Goal: Task Accomplishment & Management: Complete application form

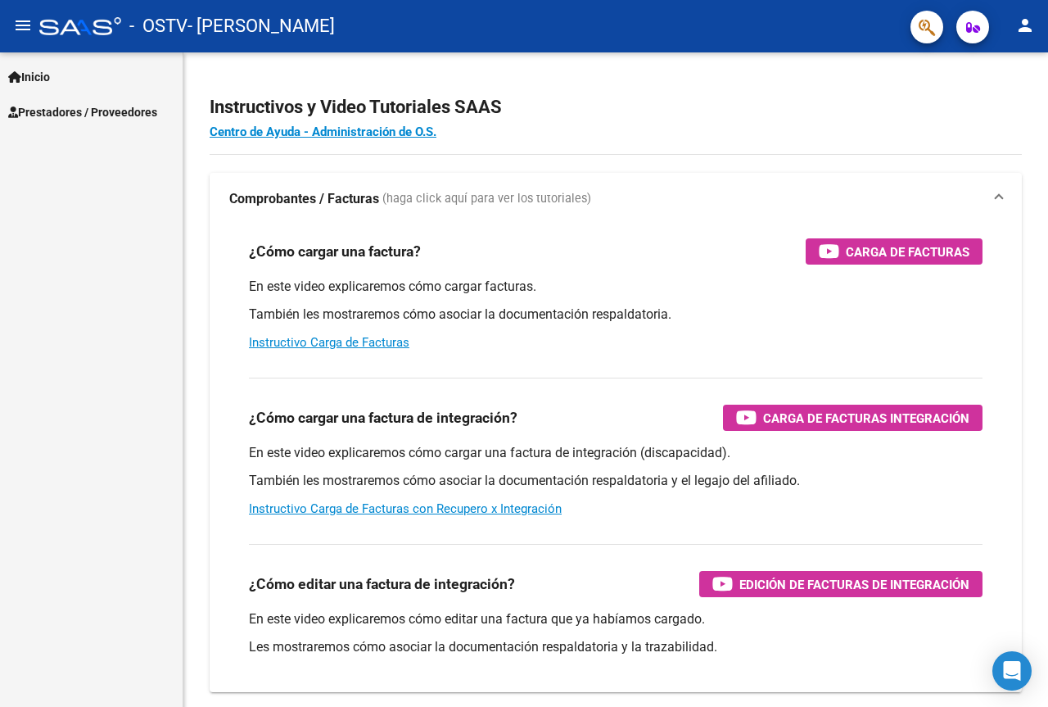
click at [97, 114] on span "Prestadores / Proveedores" at bounding box center [82, 112] width 149 height 18
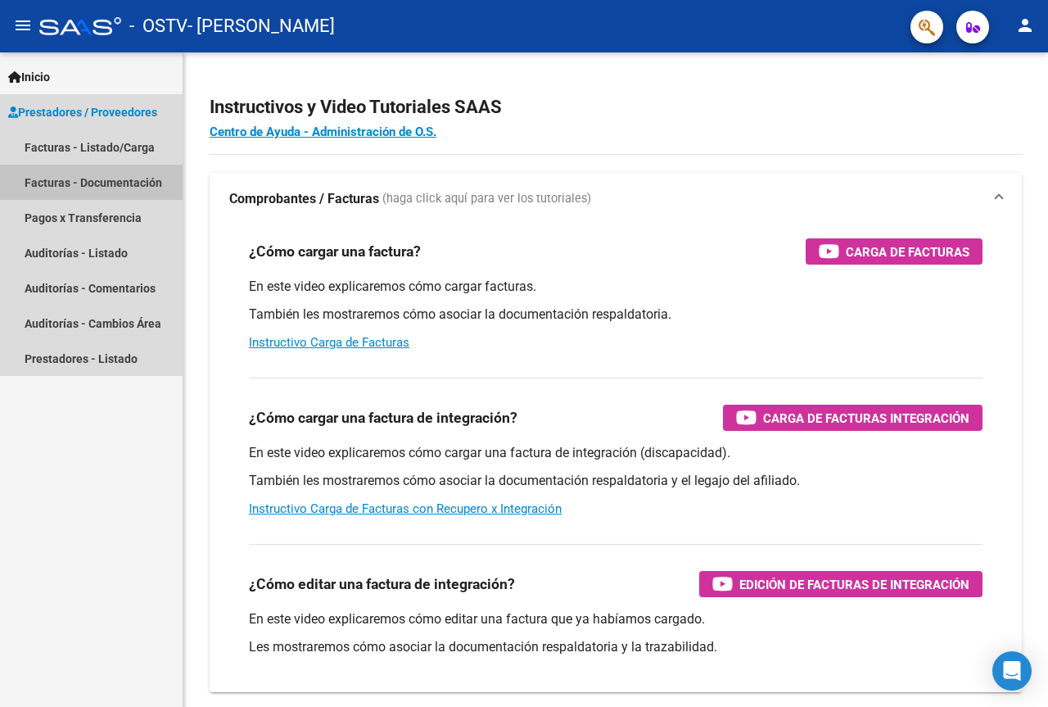
click at [66, 185] on link "Facturas - Documentación" at bounding box center [91, 182] width 183 height 35
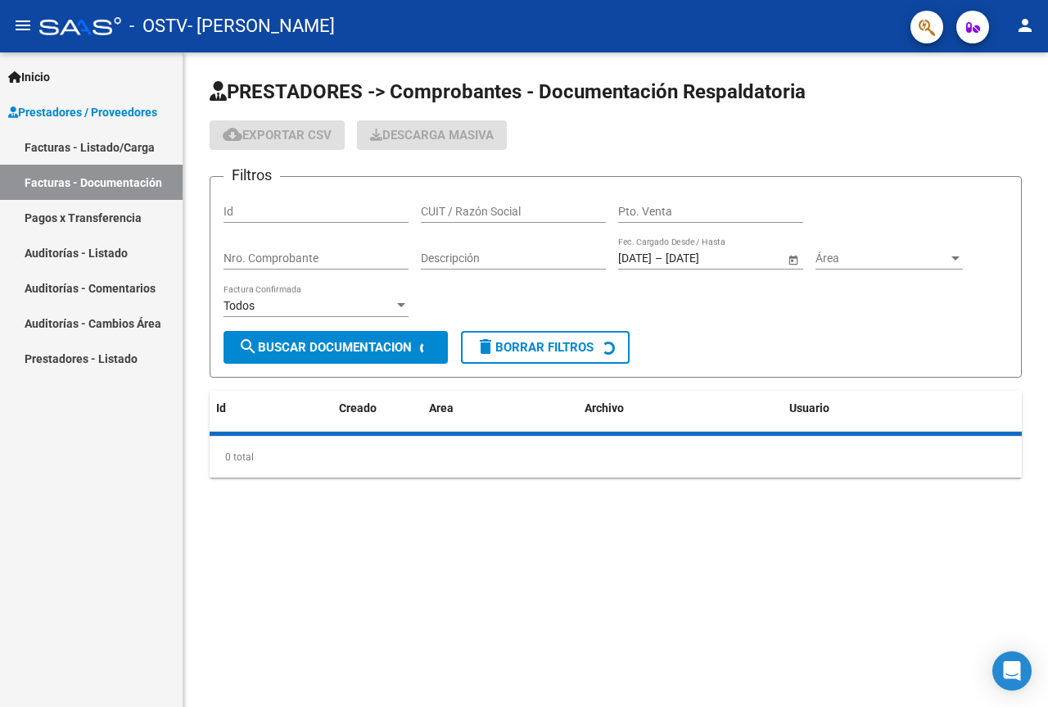
click at [99, 179] on link "Facturas - Documentación" at bounding box center [91, 182] width 183 height 35
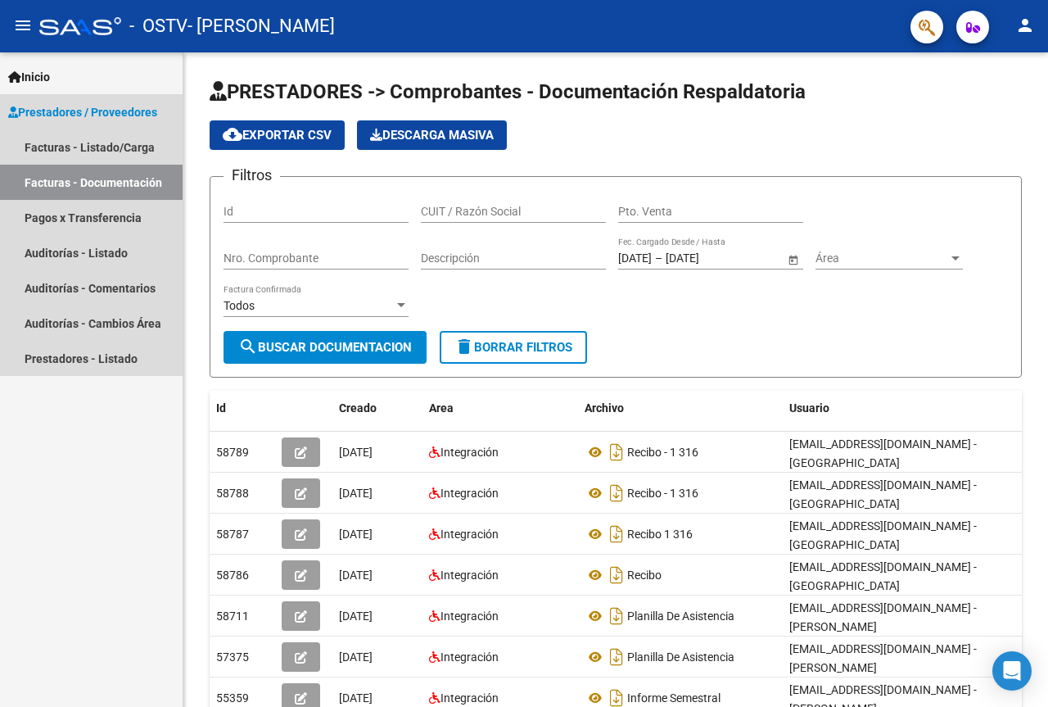
click at [102, 185] on link "Facturas - Documentación" at bounding box center [91, 182] width 183 height 35
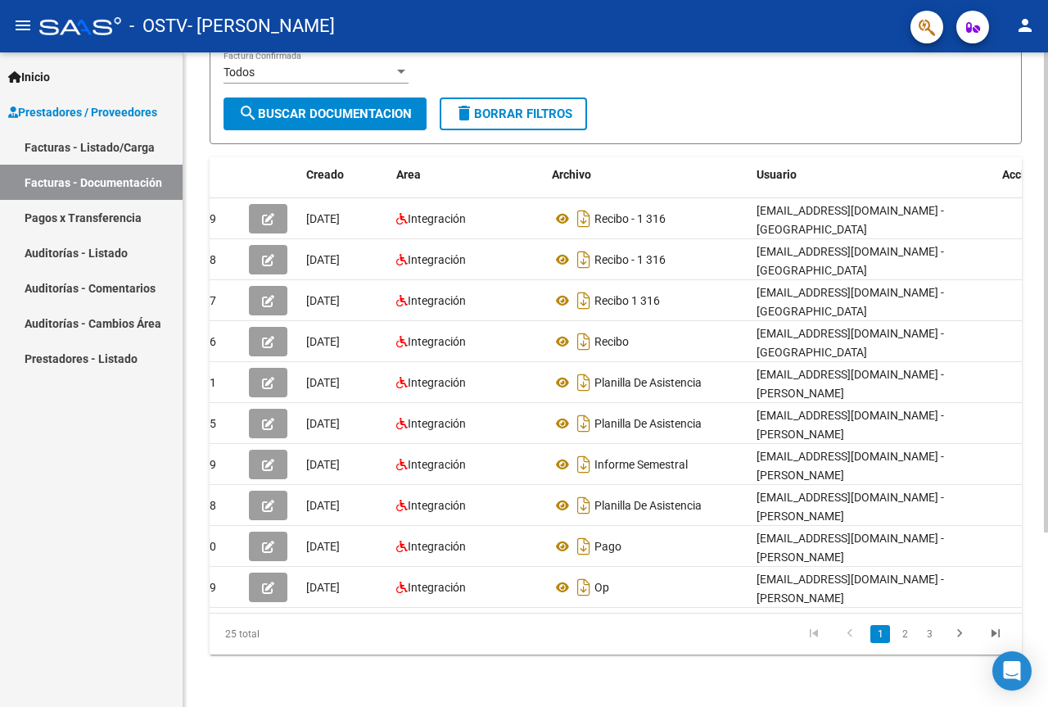
scroll to position [0, 88]
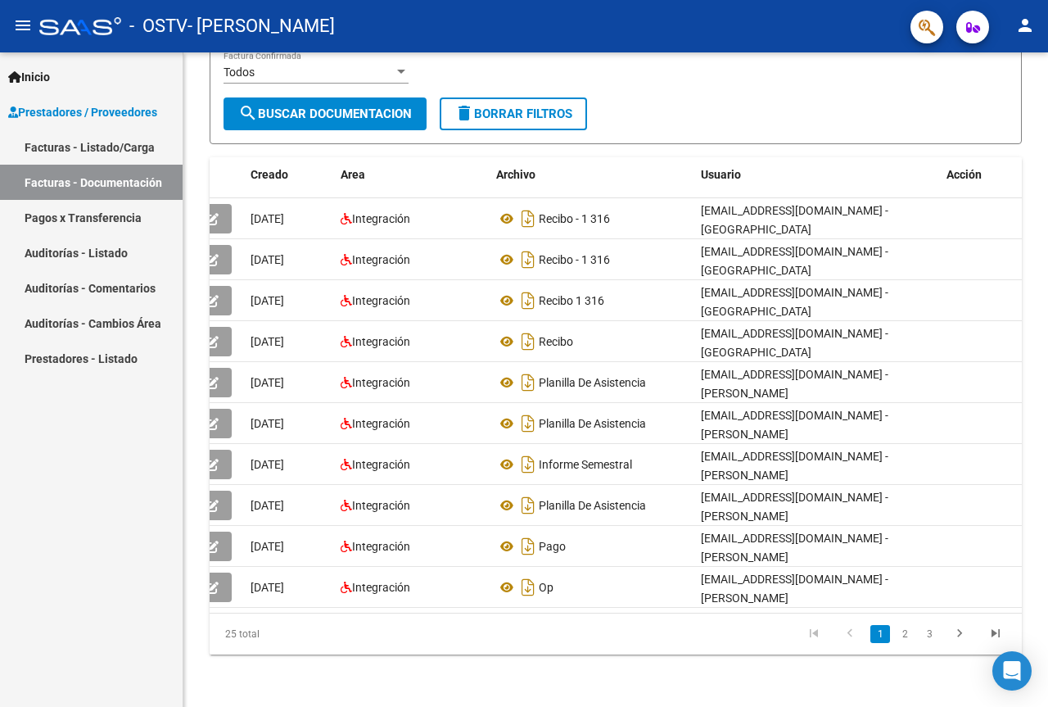
click at [104, 220] on link "Pagos x Transferencia" at bounding box center [91, 217] width 183 height 35
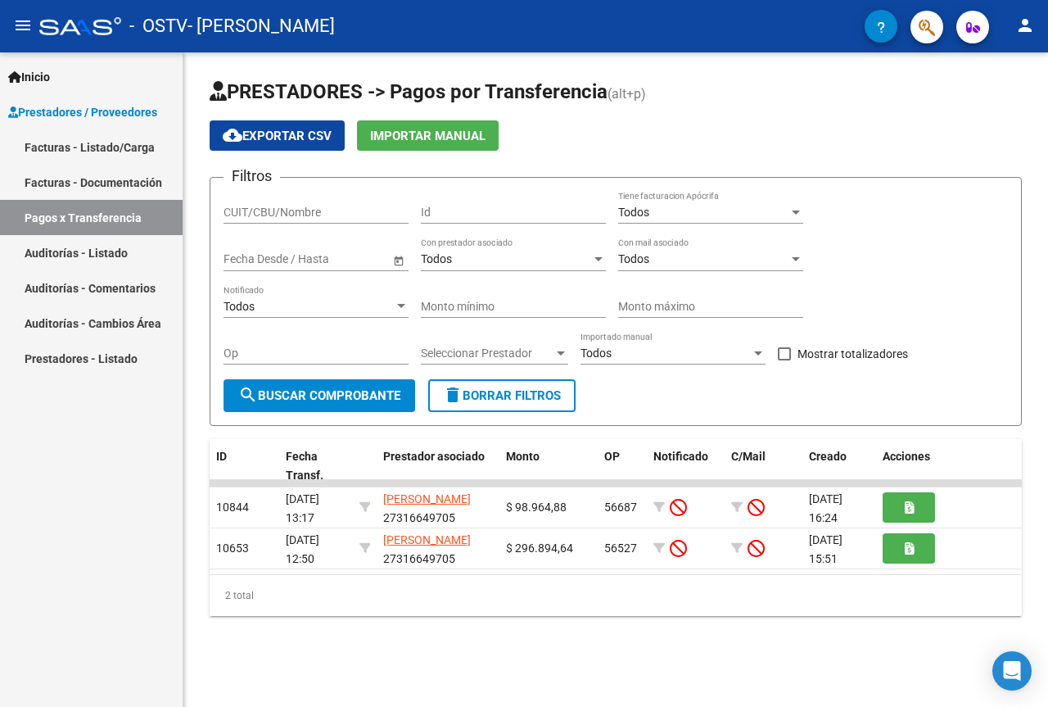
click at [79, 155] on link "Facturas - Listado/Carga" at bounding box center [91, 146] width 183 height 35
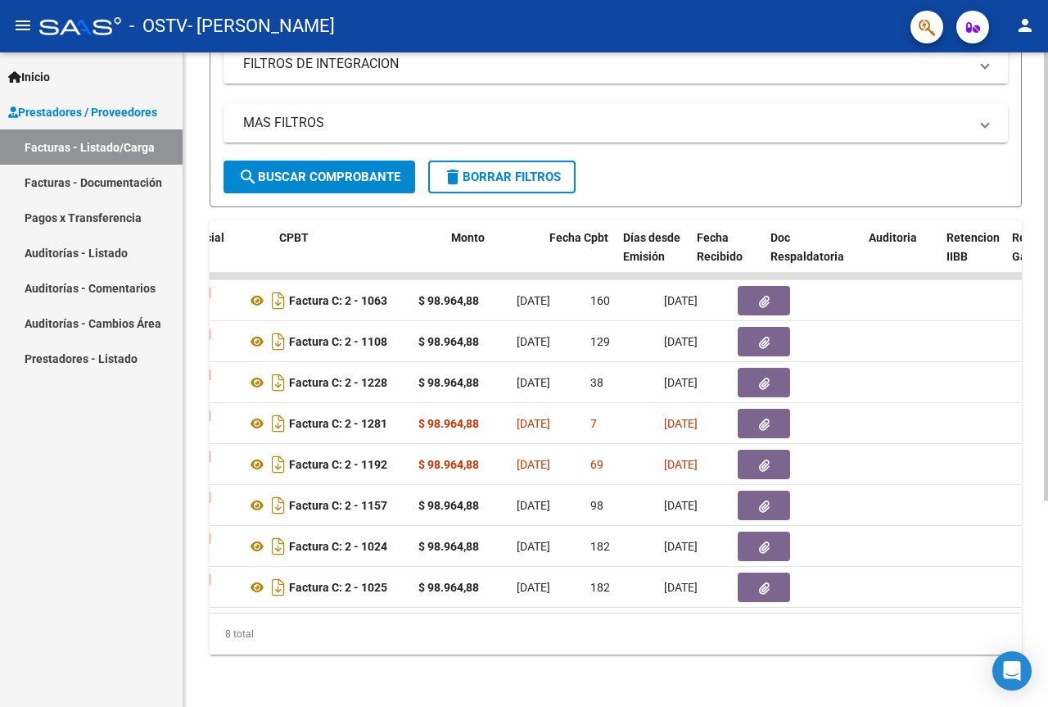
scroll to position [0, 513]
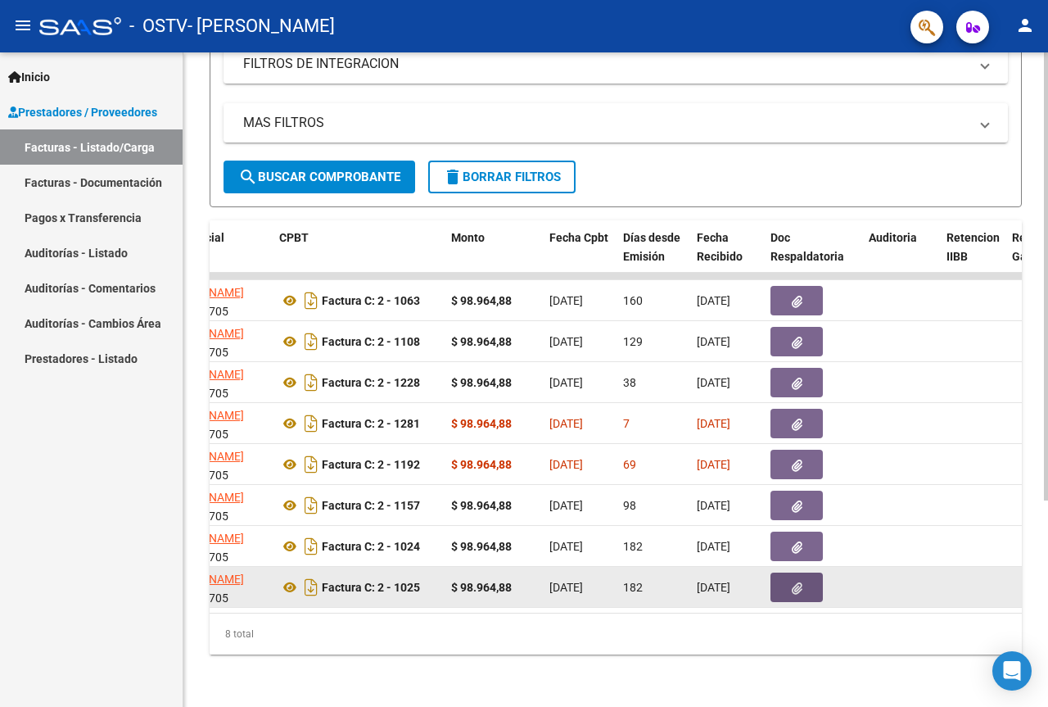
click at [808, 577] on button "button" at bounding box center [797, 586] width 52 height 29
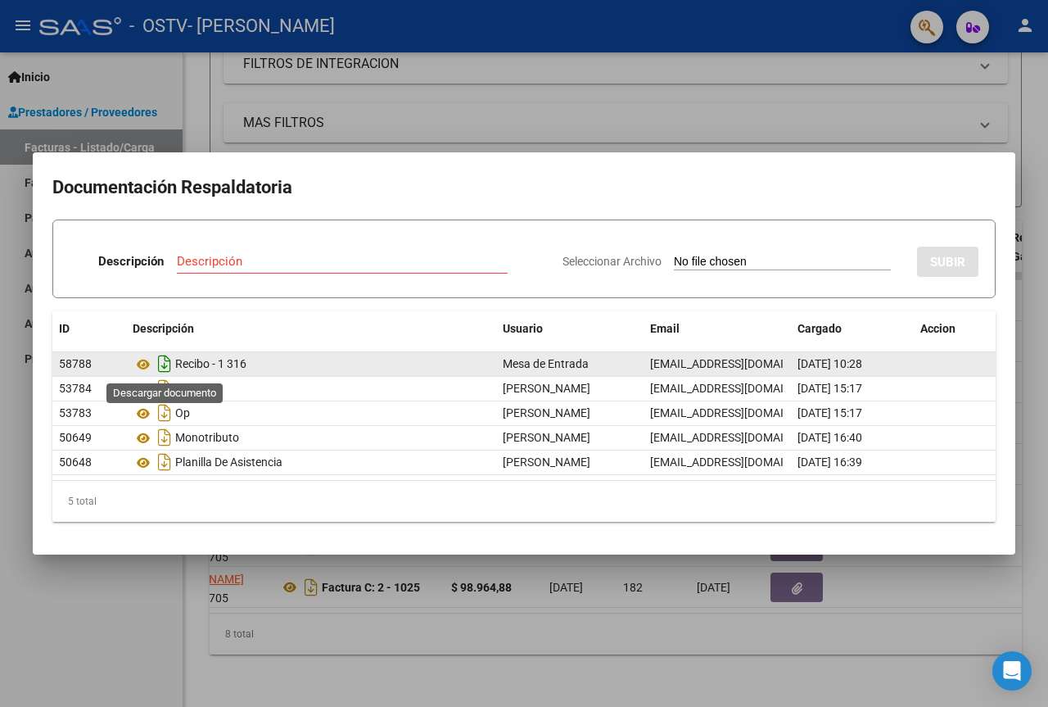
click at [161, 367] on icon "Descargar documento" at bounding box center [164, 364] width 21 height 26
click at [138, 262] on p "Descripción" at bounding box center [131, 261] width 66 height 19
click at [599, 256] on span "Seleccionar Archivo" at bounding box center [612, 261] width 99 height 13
click at [674, 256] on input "Seleccionar Archivo" at bounding box center [782, 263] width 217 height 16
click at [713, 260] on input "Seleccionar Archivo" at bounding box center [782, 263] width 217 height 16
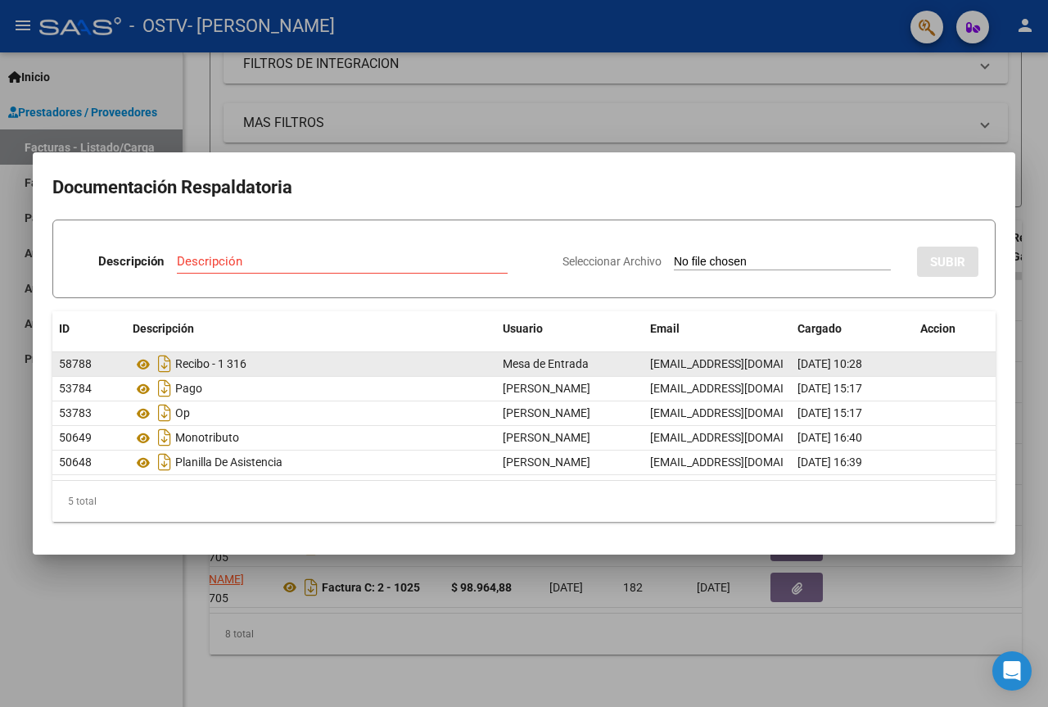
type input "C:\fakepath\Recibo x Schiappacasse enero, febrero y marzo 2025.pdf"
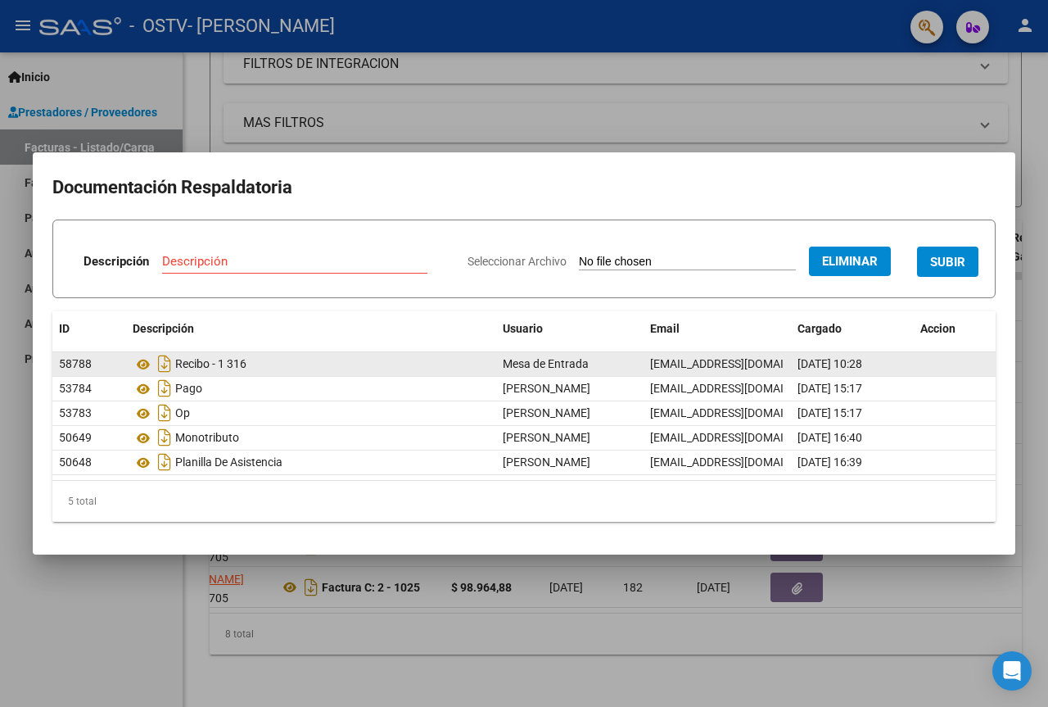
click at [935, 265] on span "SUBIR" at bounding box center [947, 262] width 35 height 15
click at [337, 254] on input "Descripción" at bounding box center [242, 261] width 189 height 15
type input "Recibo x"
click at [928, 269] on button "SUBIR" at bounding box center [947, 262] width 61 height 30
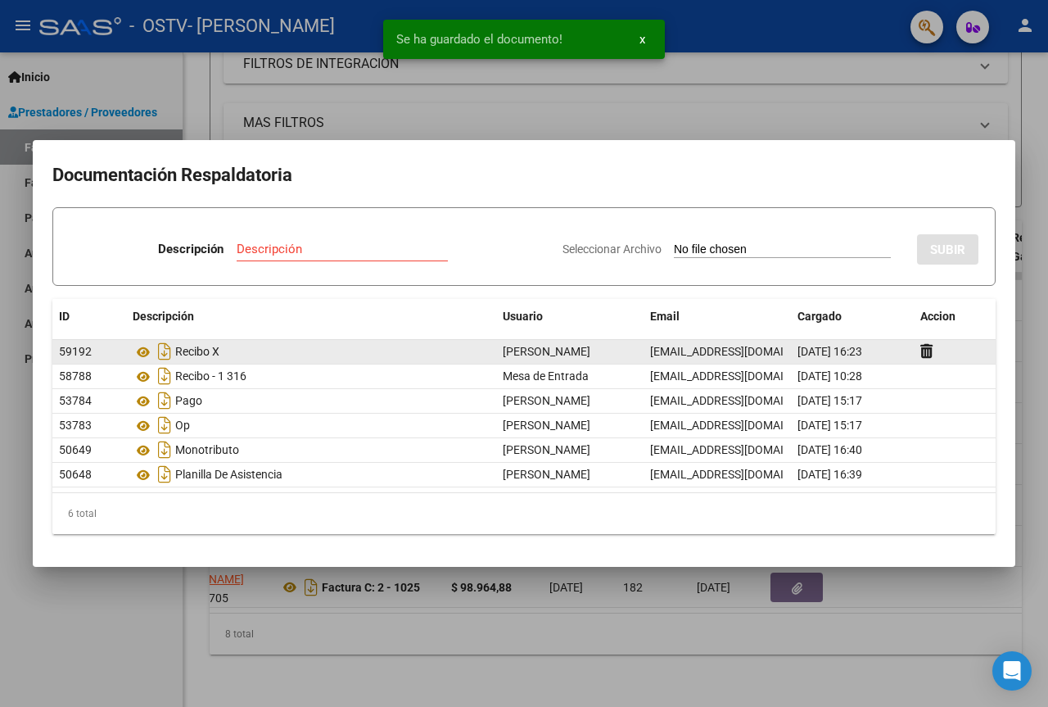
click at [892, 103] on div at bounding box center [524, 353] width 1048 height 707
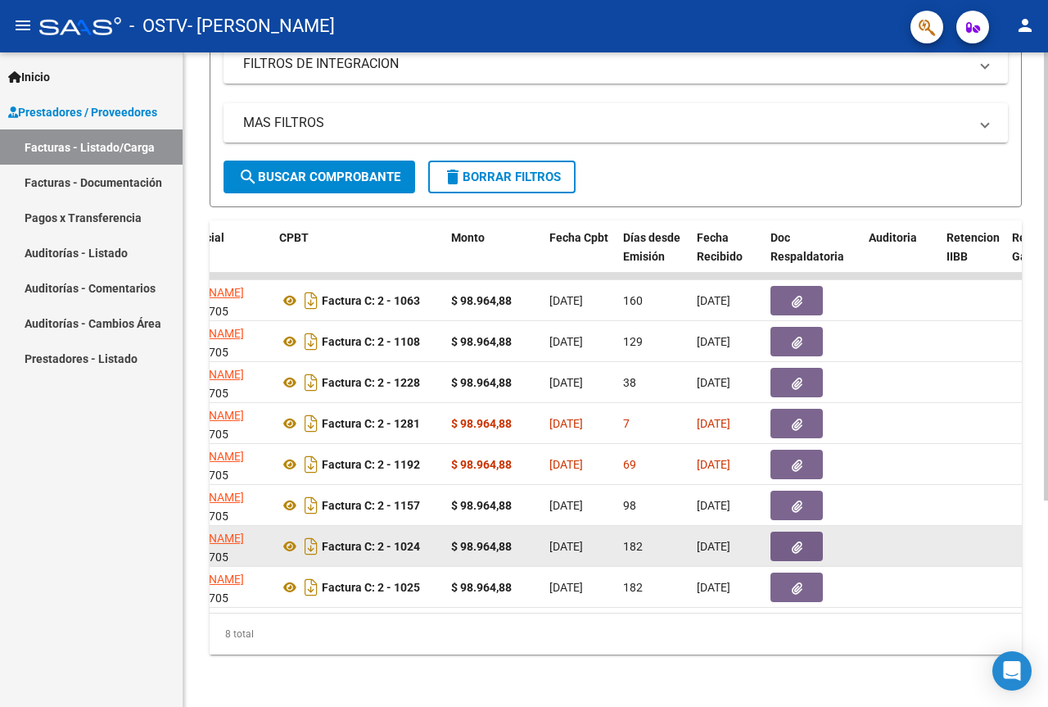
click at [794, 541] on icon "button" at bounding box center [797, 547] width 11 height 12
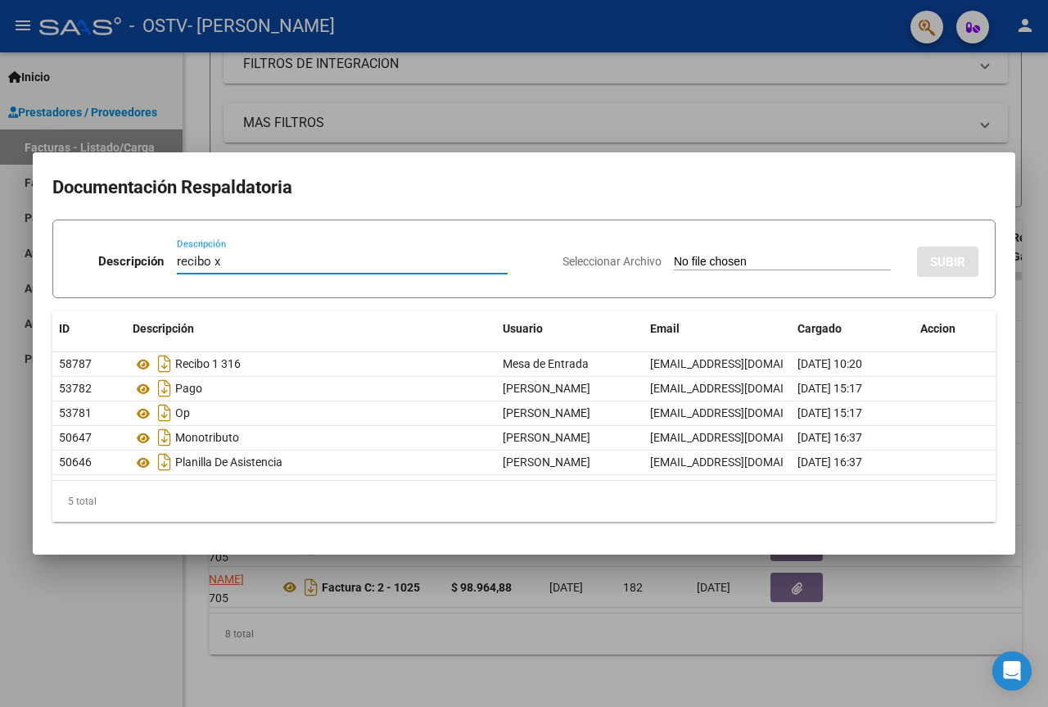
type input "recibo x"
click at [609, 258] on span "Seleccionar Archivo" at bounding box center [612, 261] width 99 height 13
click at [674, 258] on input "Seleccionar Archivo" at bounding box center [782, 263] width 217 height 16
type input "C:\fakepath\Recibo x Schiappacasse enero, febrero y marzo 2025.pdf"
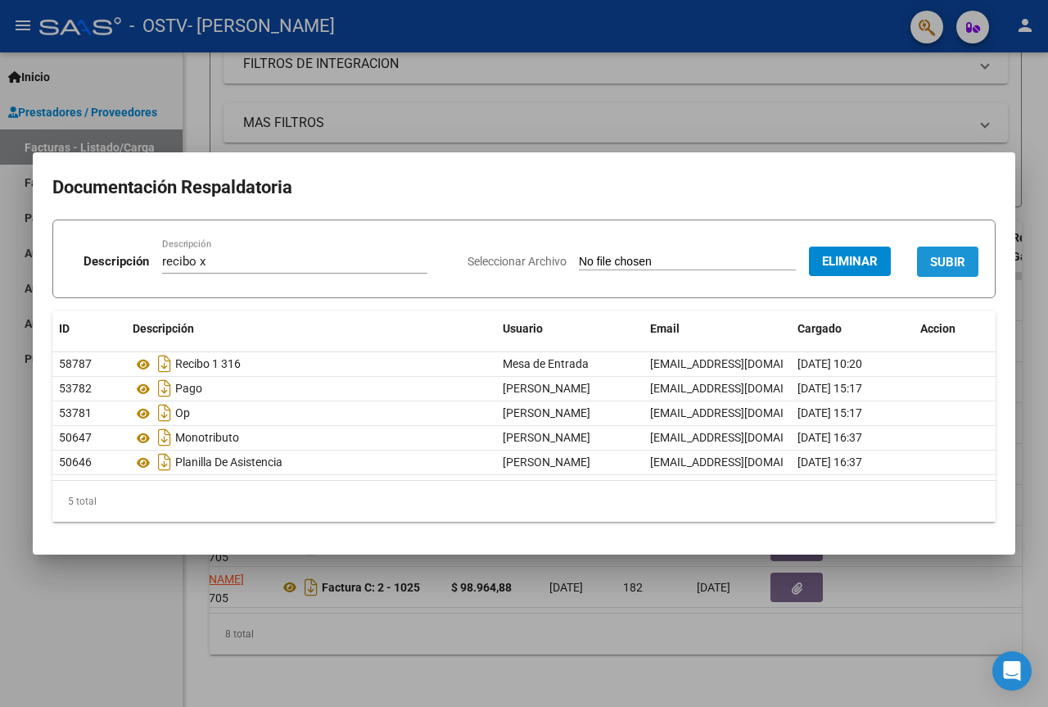
click at [948, 254] on span "SUBIR" at bounding box center [947, 261] width 35 height 15
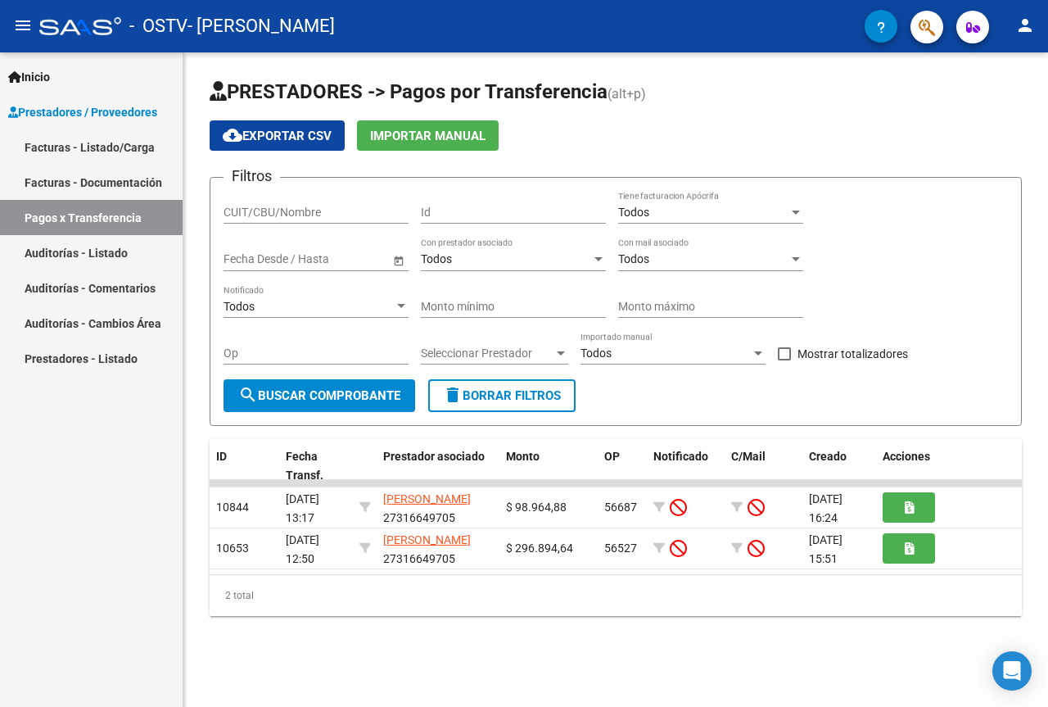
click at [109, 158] on link "Facturas - Listado/Carga" at bounding box center [91, 146] width 183 height 35
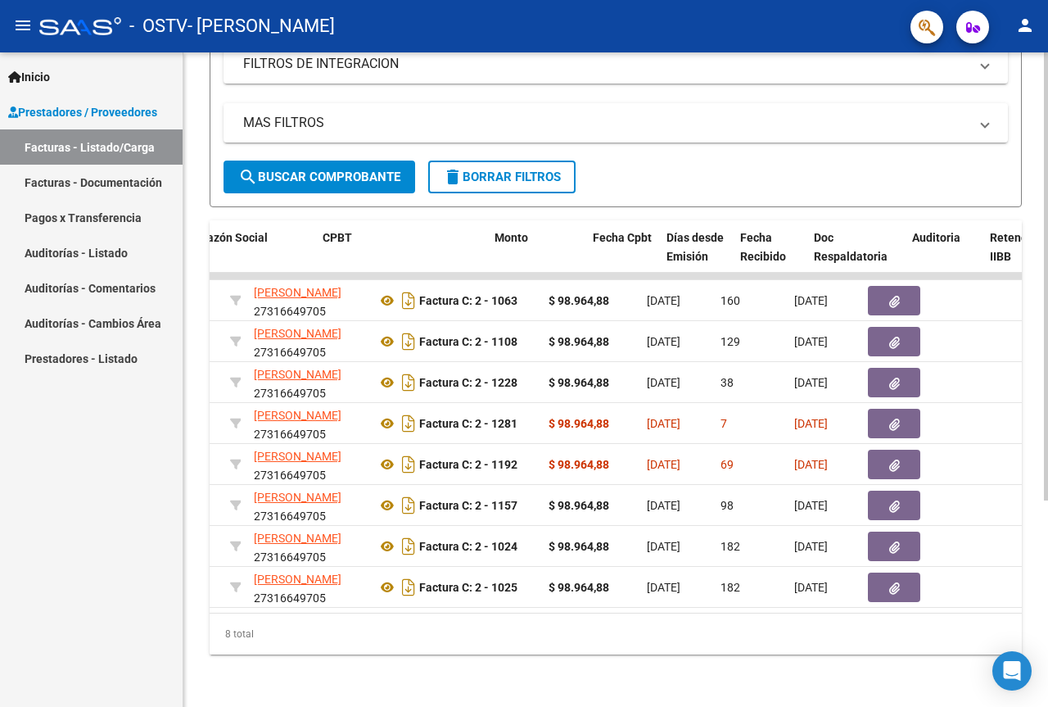
scroll to position [0, 524]
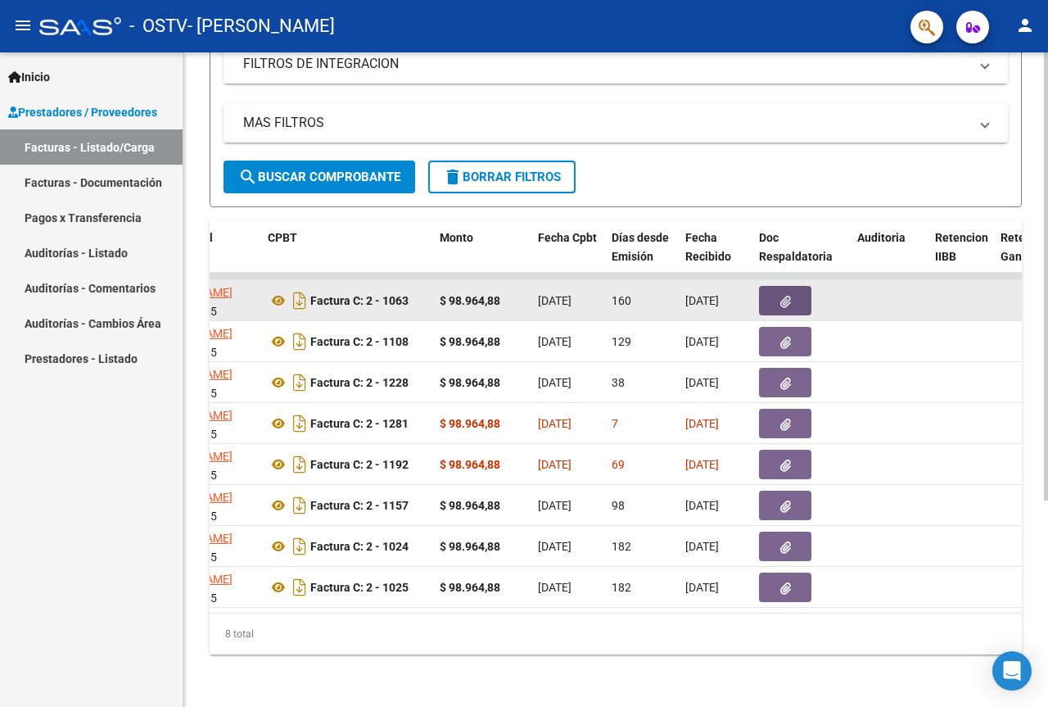
click at [783, 296] on icon "button" at bounding box center [785, 302] width 11 height 12
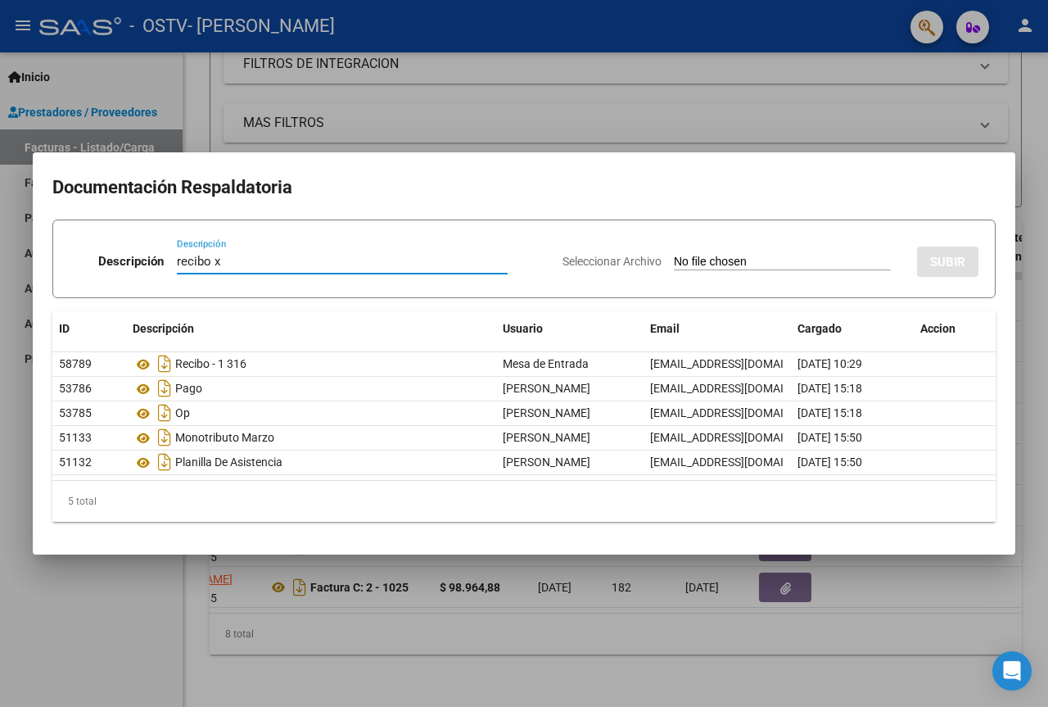
type input "recibo x"
click at [674, 258] on input "Seleccionar Archivo" at bounding box center [782, 263] width 217 height 16
type input "C:\fakepath\Recibo x Schiappacasse enero, febrero y marzo 2025.pdf"
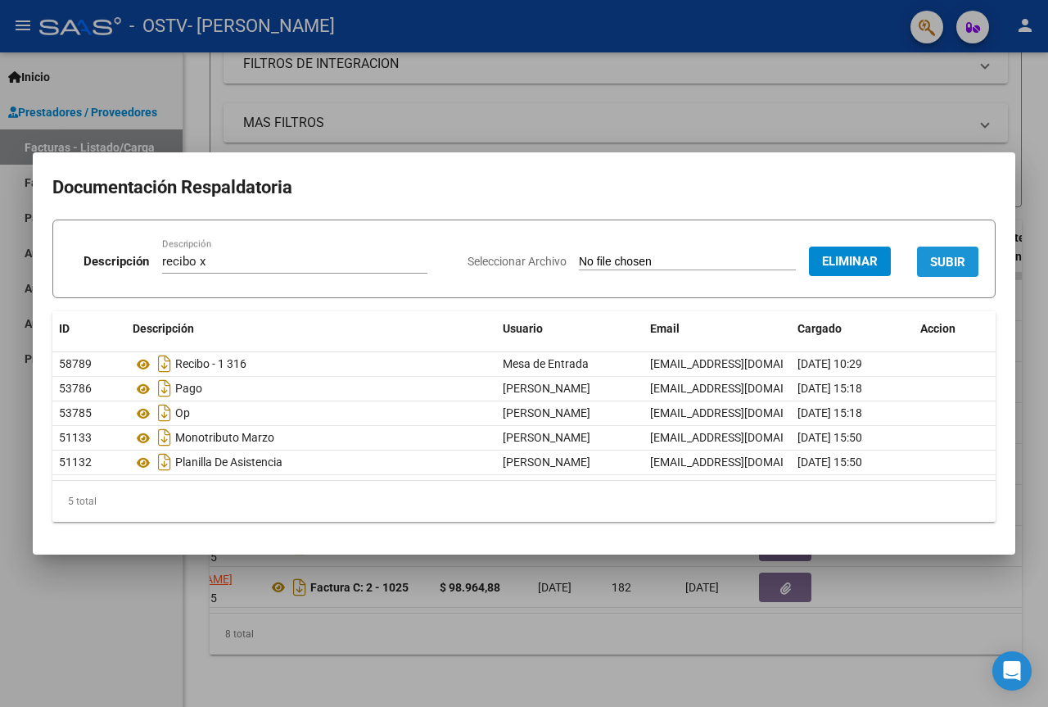
click at [948, 264] on span "SUBIR" at bounding box center [947, 262] width 35 height 15
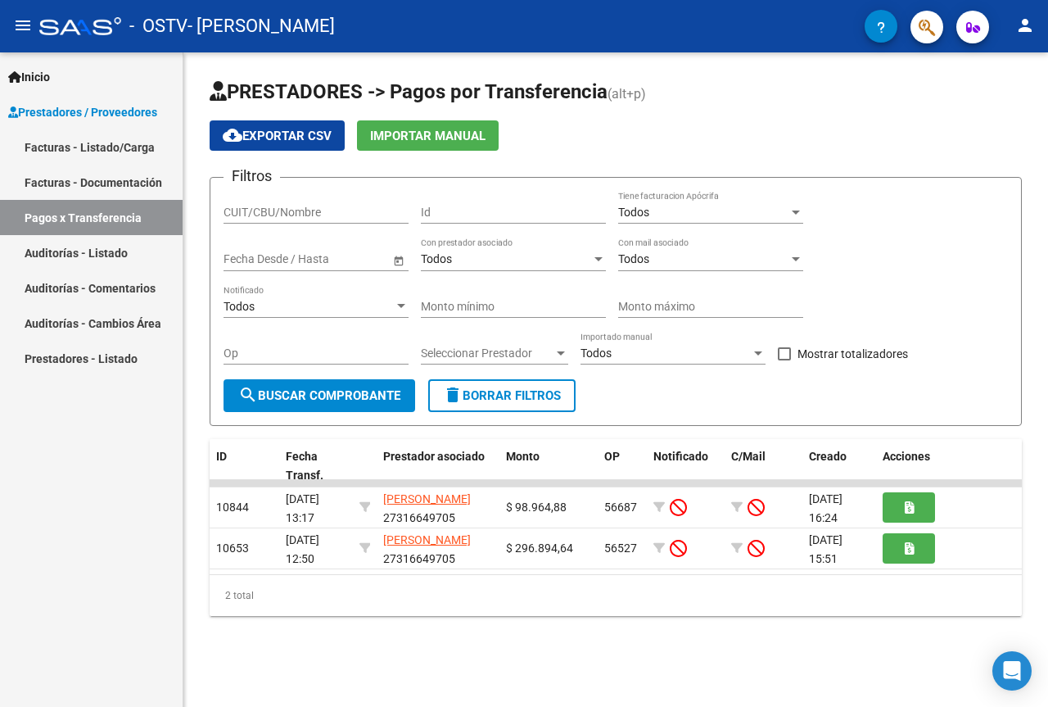
click at [98, 193] on link "Facturas - Documentación" at bounding box center [91, 182] width 183 height 35
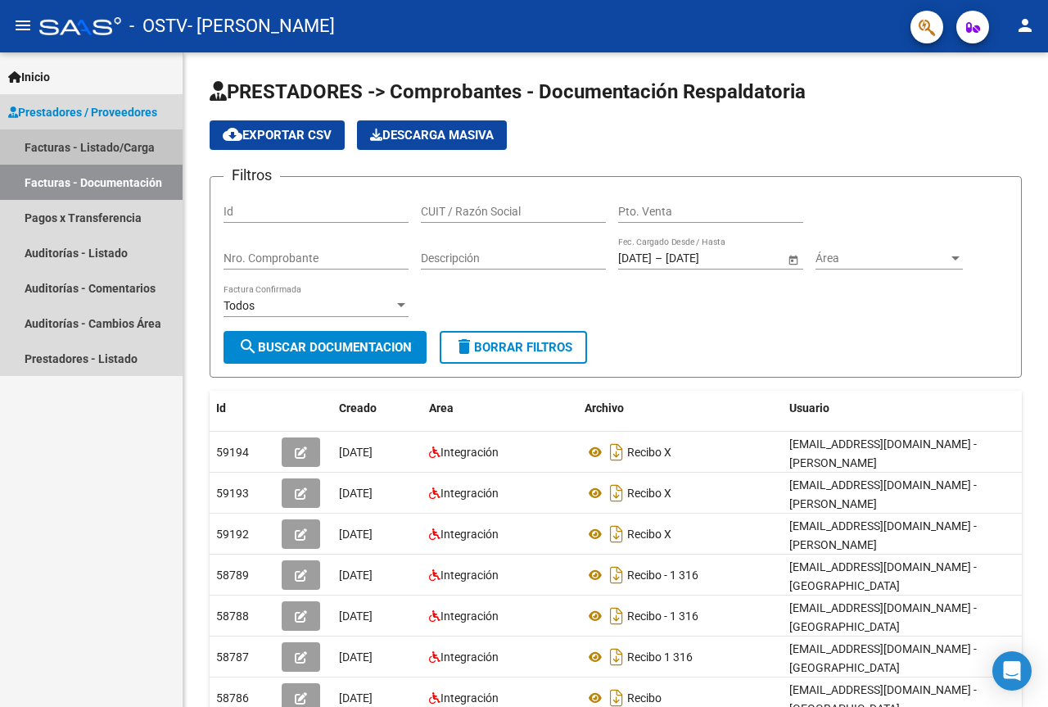
click at [117, 142] on link "Facturas - Listado/Carga" at bounding box center [91, 146] width 183 height 35
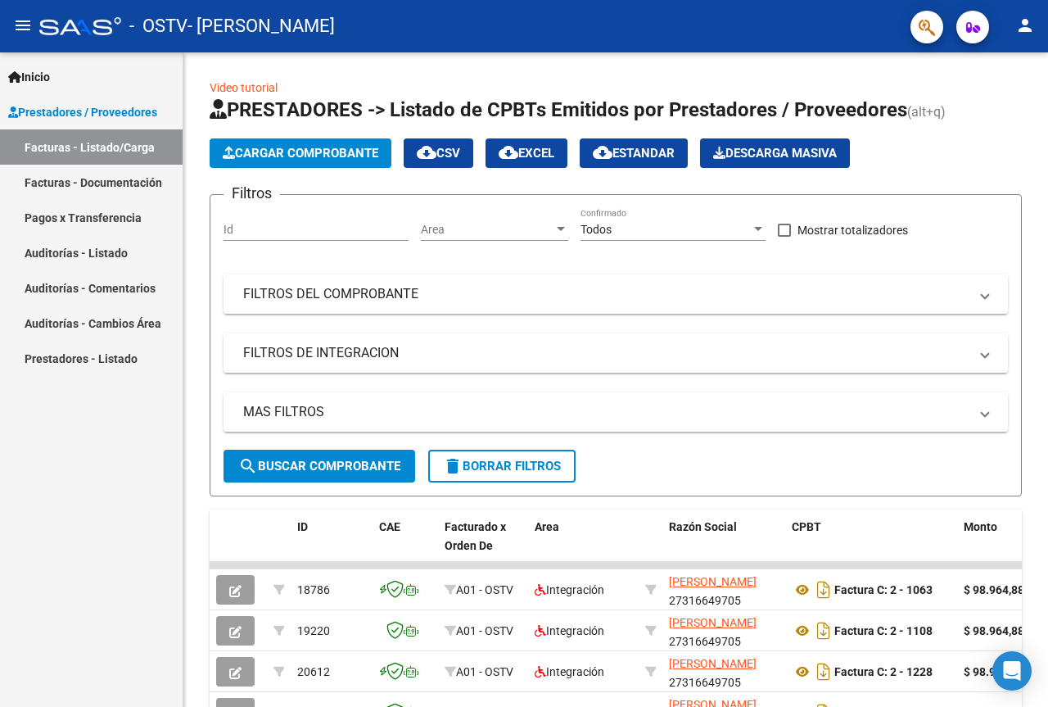
click at [124, 174] on link "Facturas - Documentación" at bounding box center [91, 182] width 183 height 35
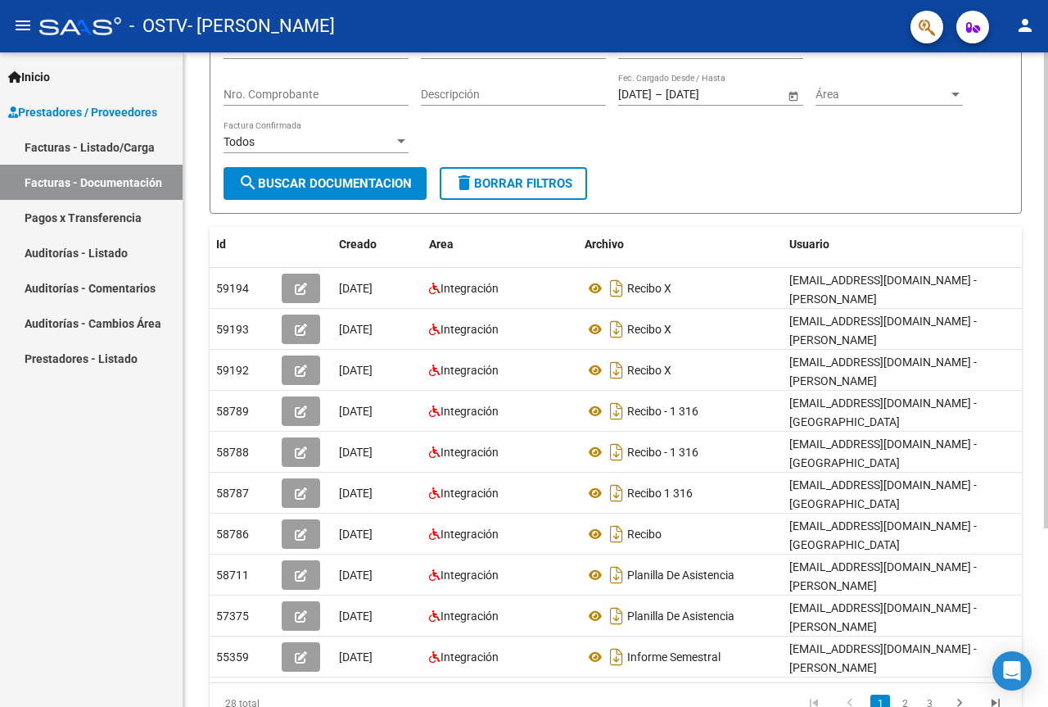
scroll to position [0, 88]
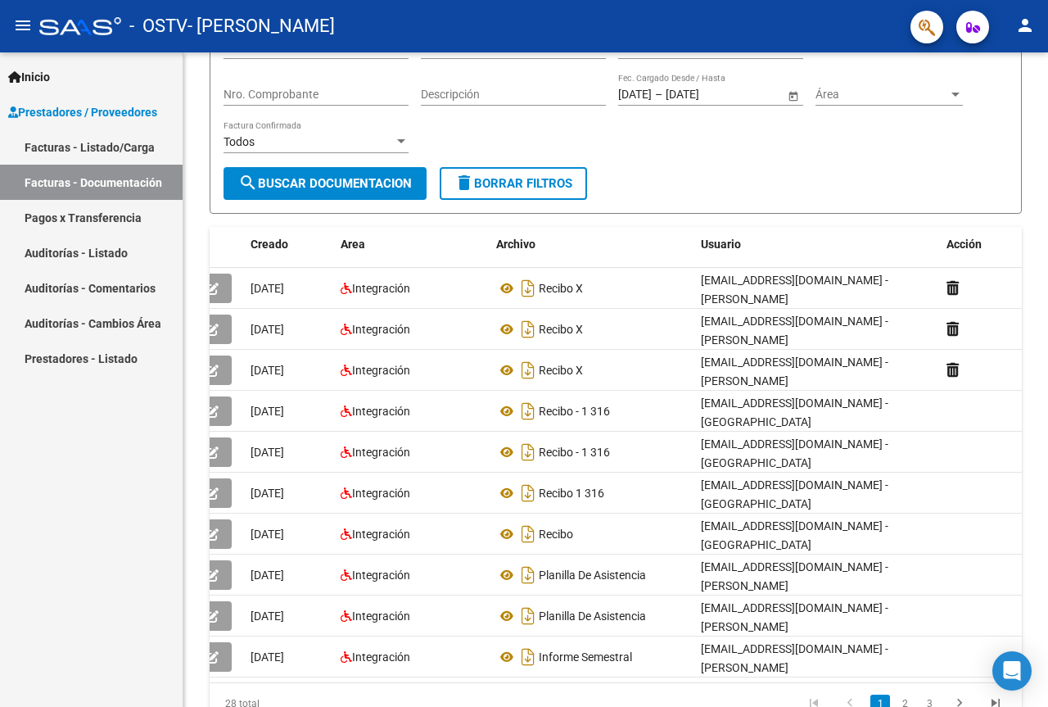
click at [128, 139] on link "Facturas - Listado/Carga" at bounding box center [91, 146] width 183 height 35
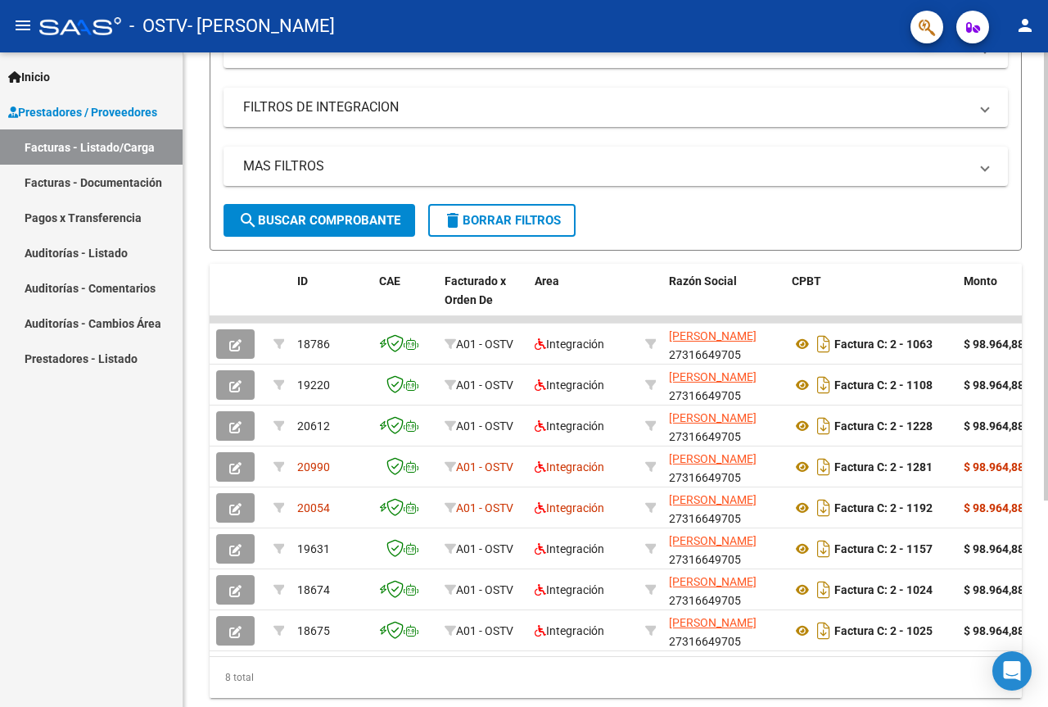
scroll to position [0, 711]
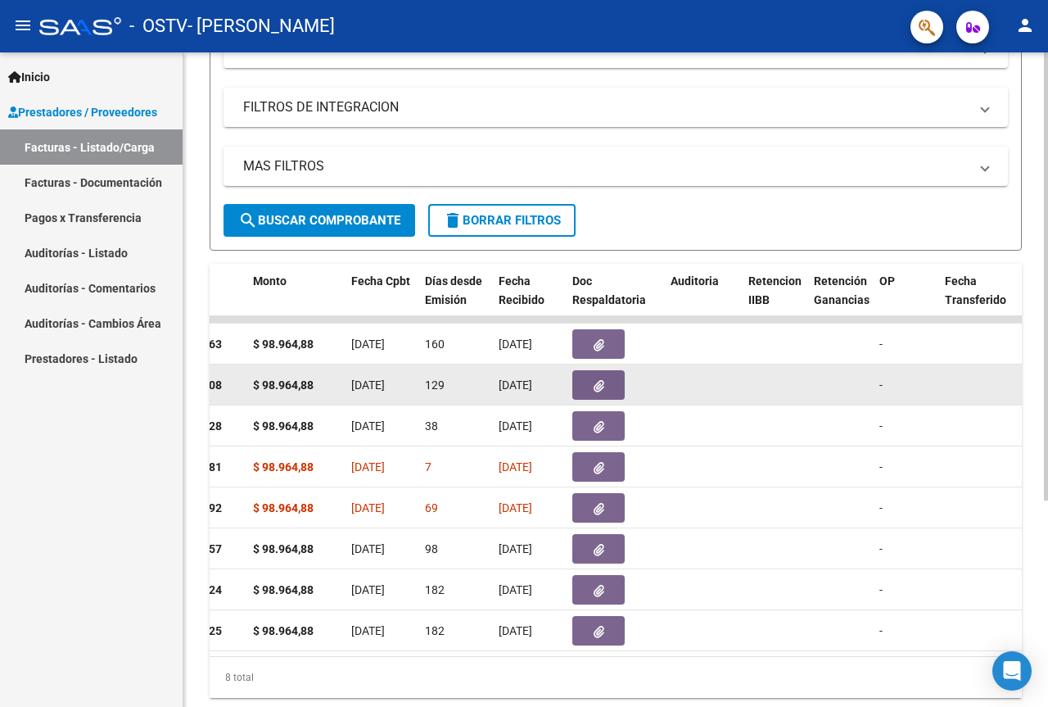
click at [597, 378] on span "button" at bounding box center [599, 385] width 11 height 15
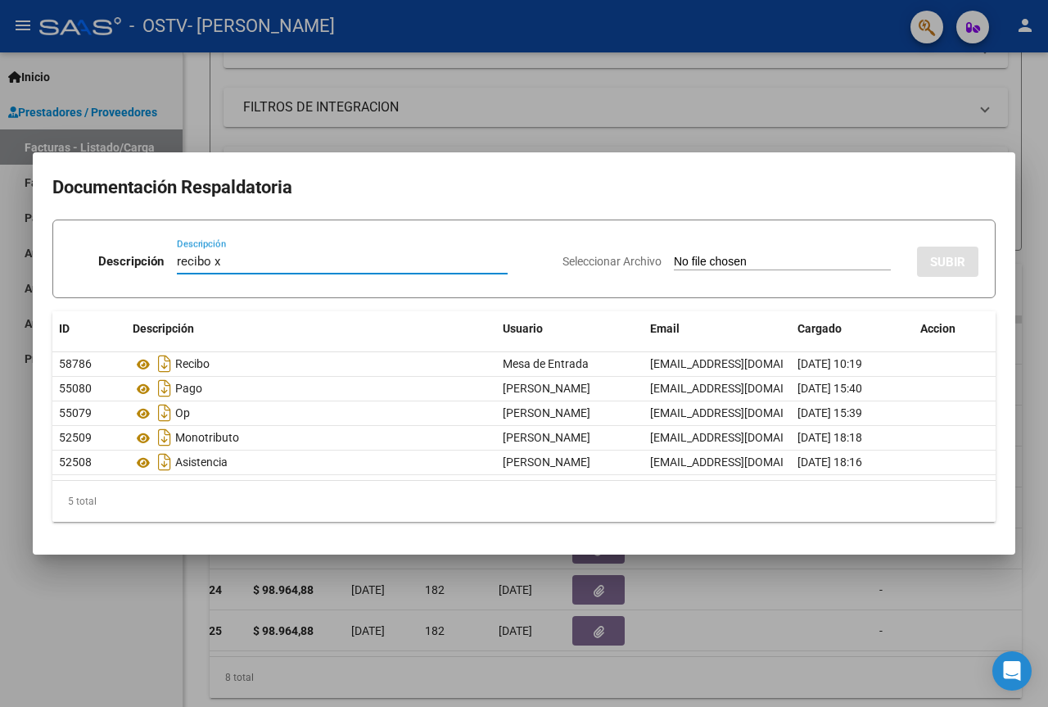
type input "recibo x"
click at [699, 261] on input "Seleccionar Archivo" at bounding box center [782, 263] width 217 height 16
type input "C:\fakepath\Recibo x Schiappacasse abril.pdf"
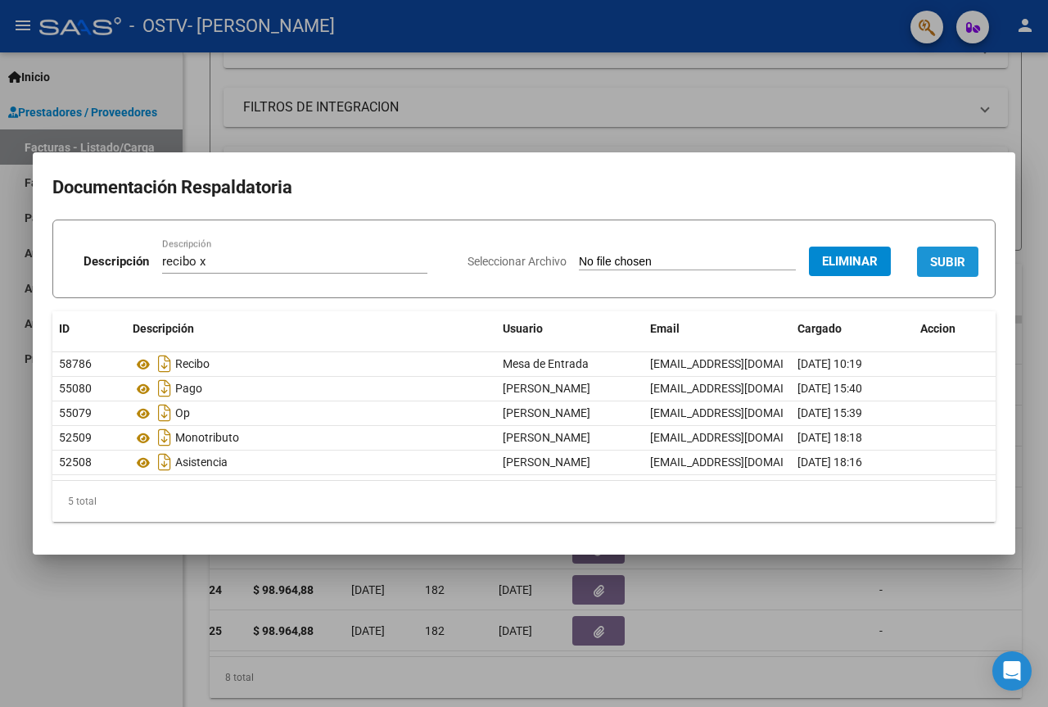
click at [961, 268] on span "SUBIR" at bounding box center [947, 262] width 35 height 15
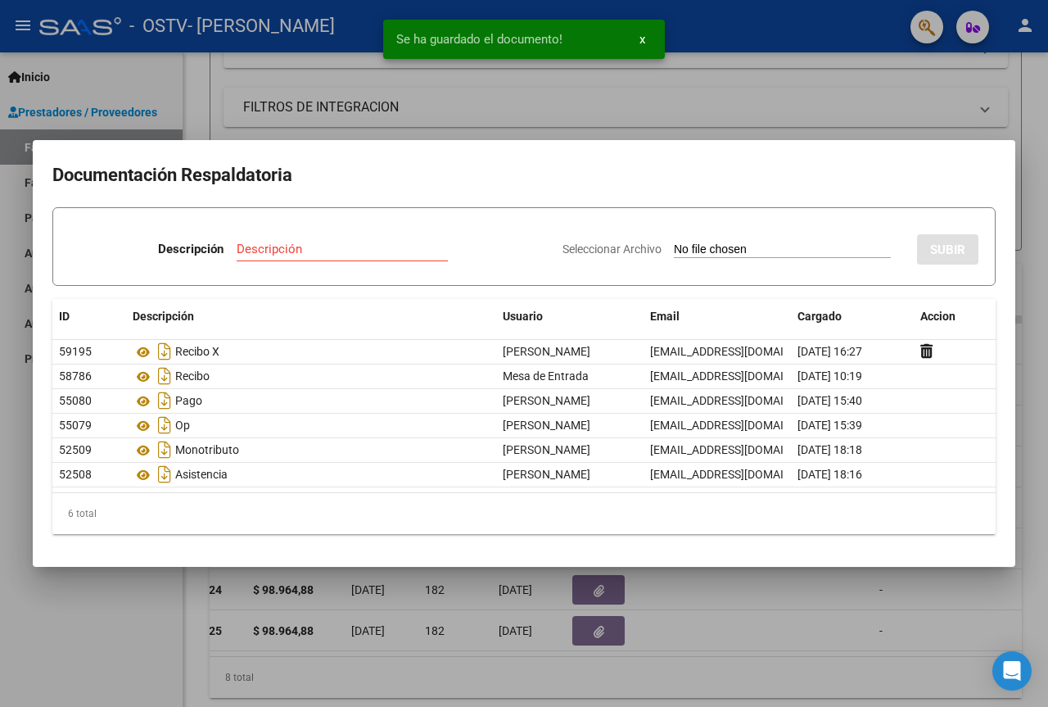
click at [639, 34] on button "x" at bounding box center [642, 39] width 32 height 29
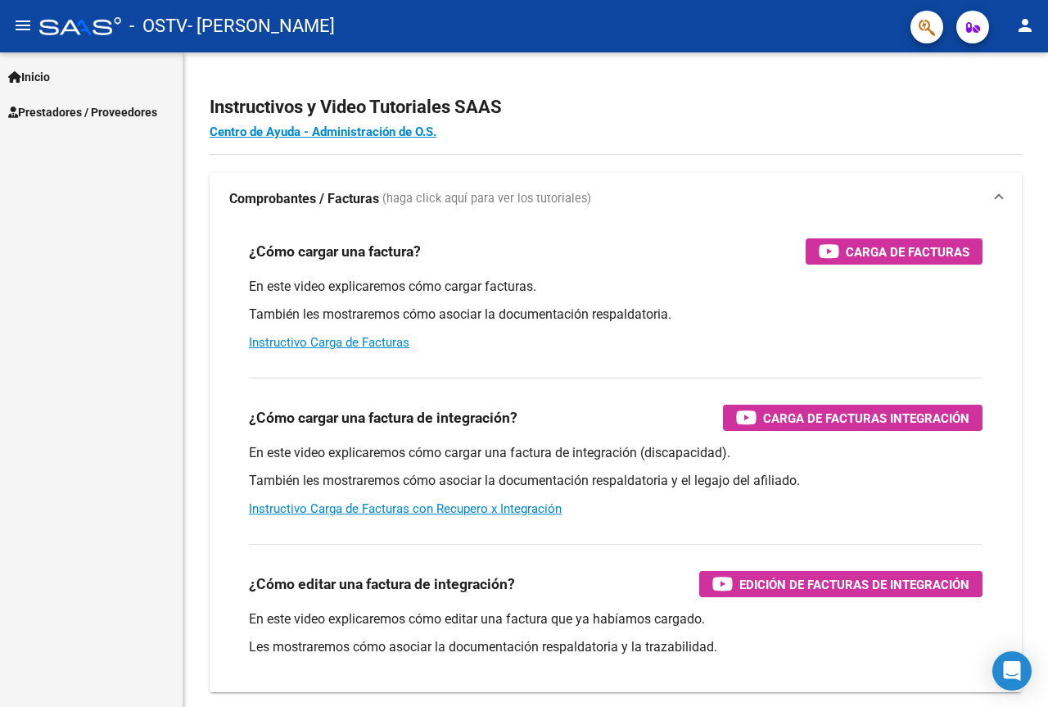
click at [82, 118] on span "Prestadores / Proveedores" at bounding box center [82, 112] width 149 height 18
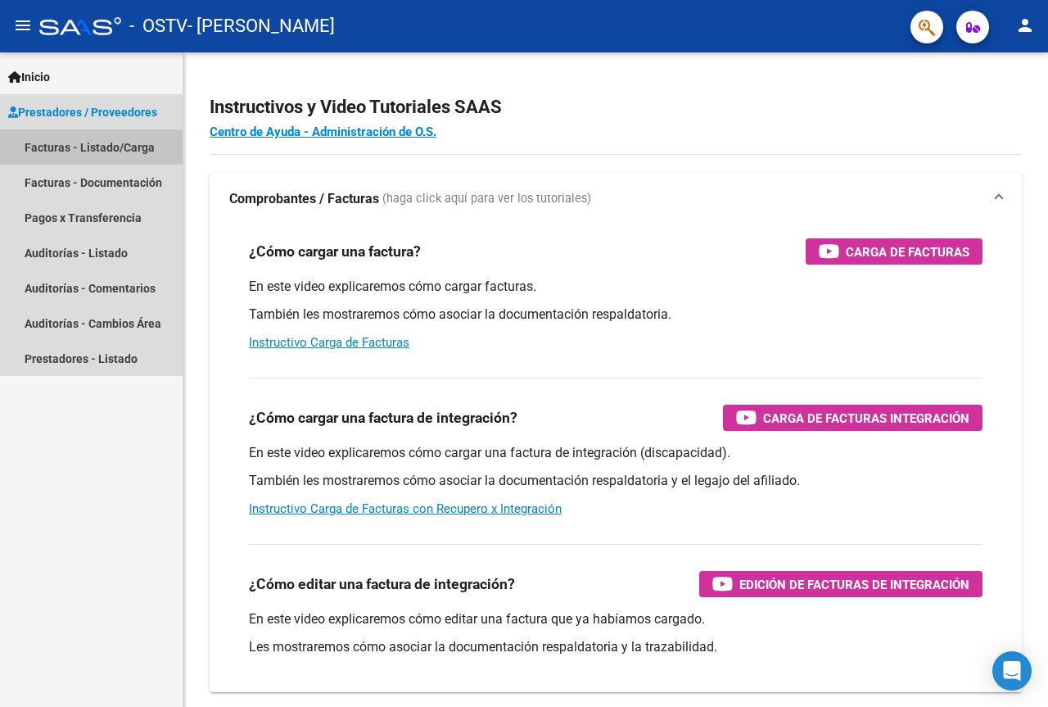
click at [78, 152] on link "Facturas - Listado/Carga" at bounding box center [91, 146] width 183 height 35
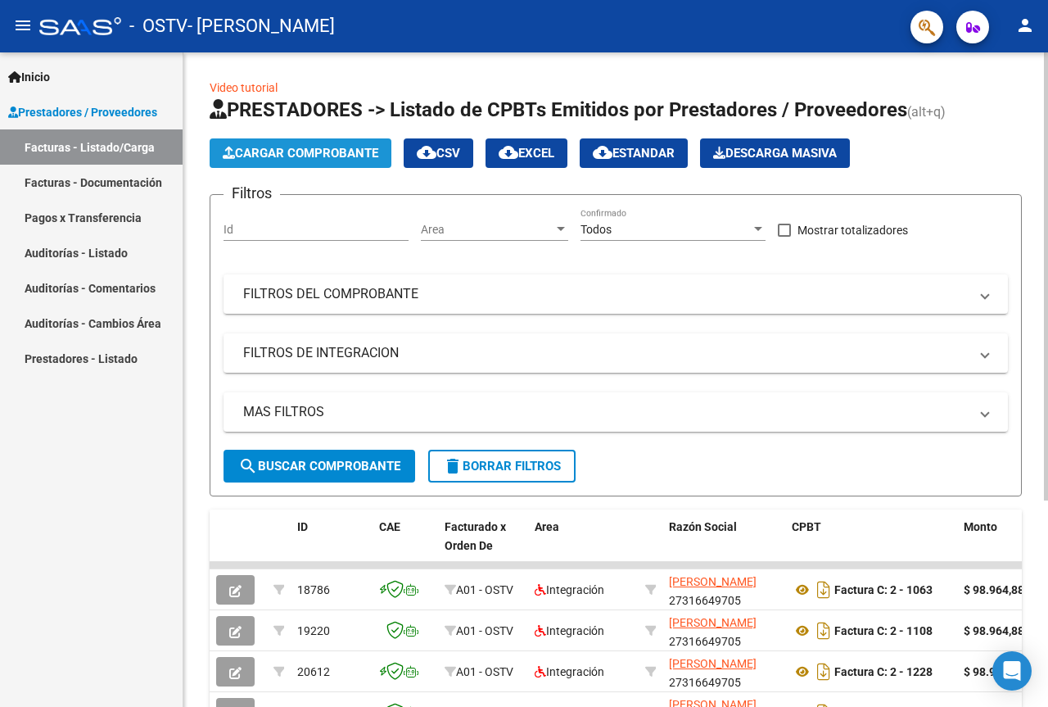
click at [271, 148] on span "Cargar Comprobante" at bounding box center [301, 153] width 156 height 15
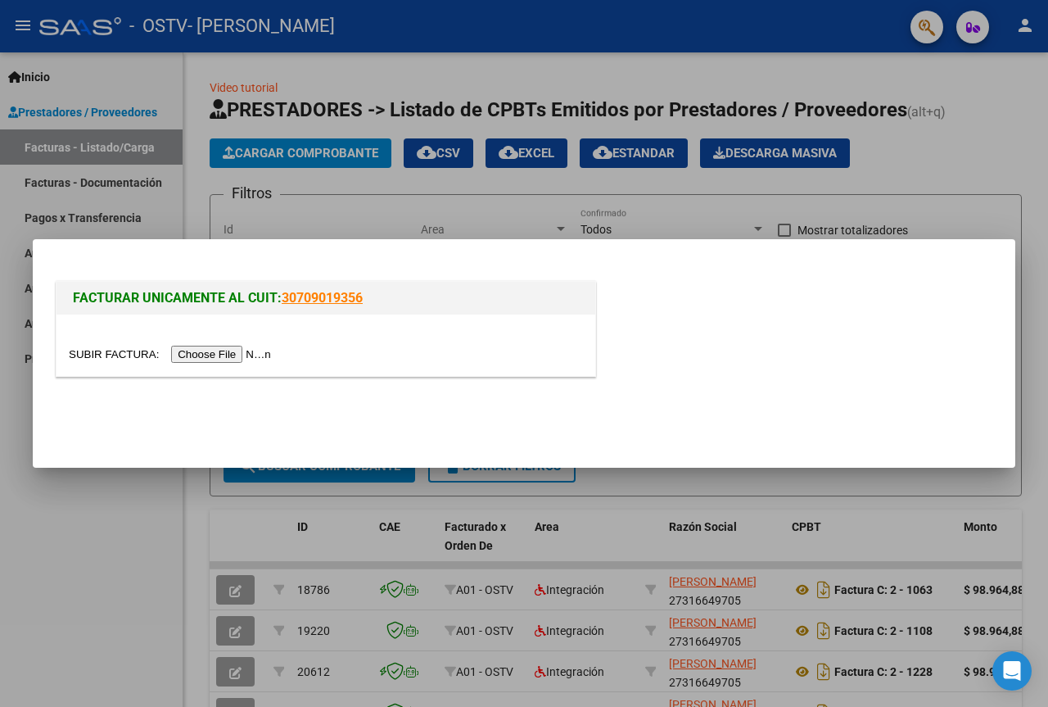
click at [247, 356] on input "file" at bounding box center [172, 354] width 207 height 17
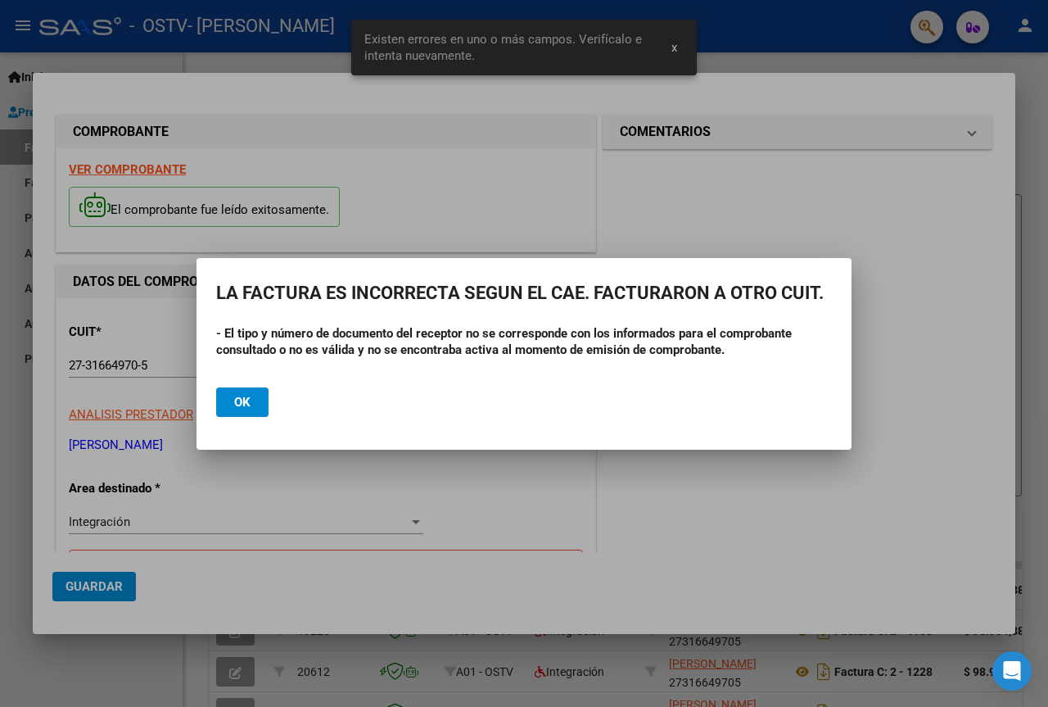
scroll to position [328, 0]
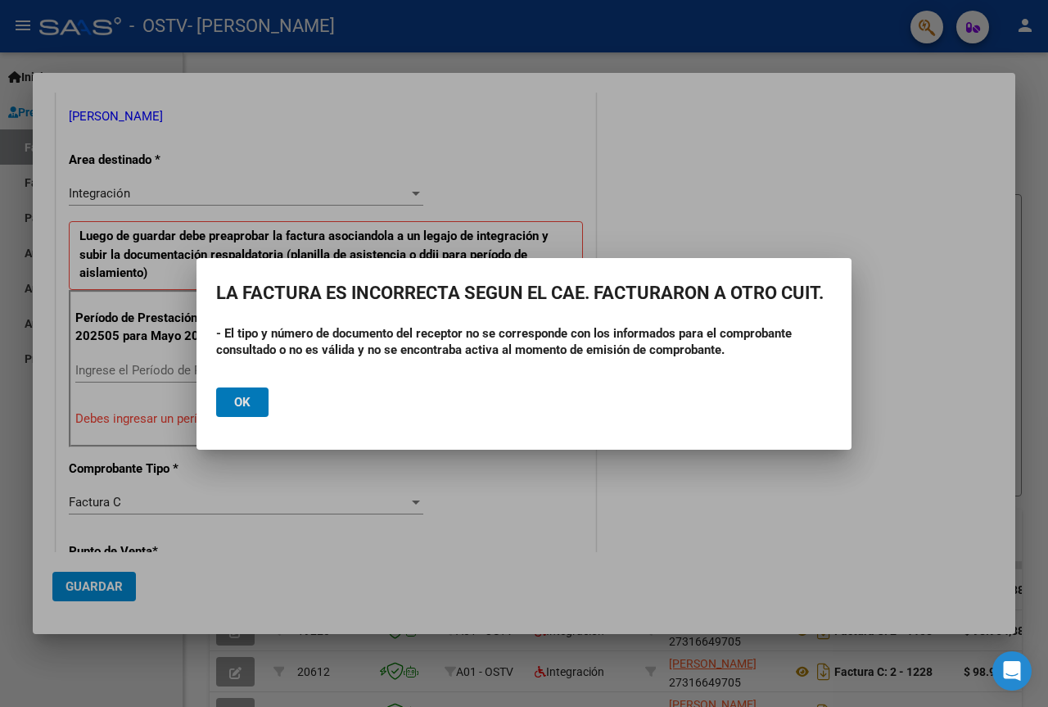
click at [261, 401] on button "Ok" at bounding box center [242, 401] width 52 height 29
